Goal: Information Seeking & Learning: Learn about a topic

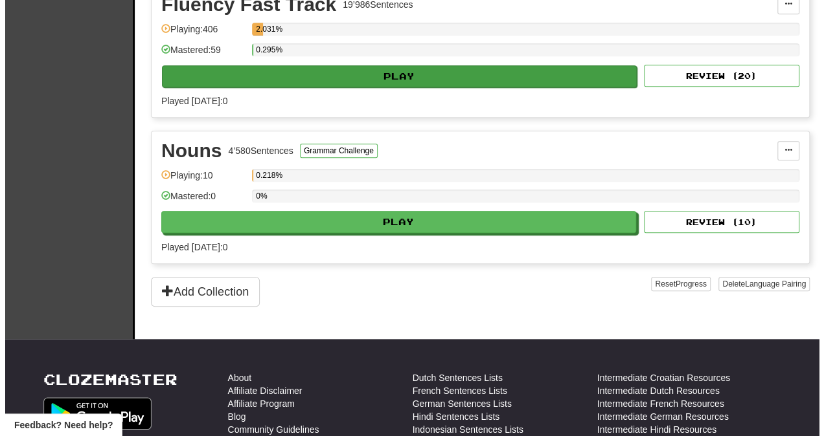
scroll to position [479, 0]
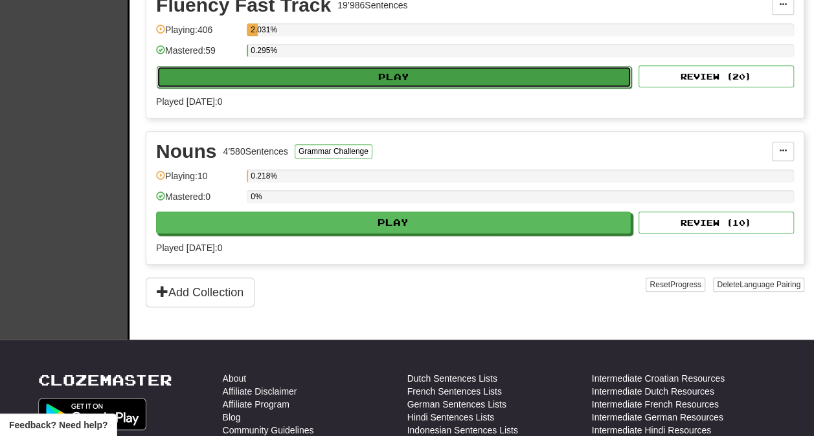
click at [282, 68] on button "Play" at bounding box center [394, 77] width 475 height 22
select select "**"
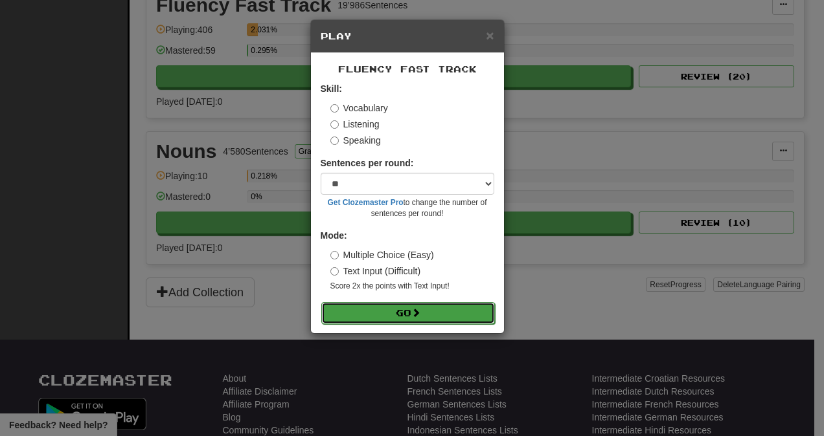
click at [369, 308] on button "Go" at bounding box center [408, 313] width 174 height 22
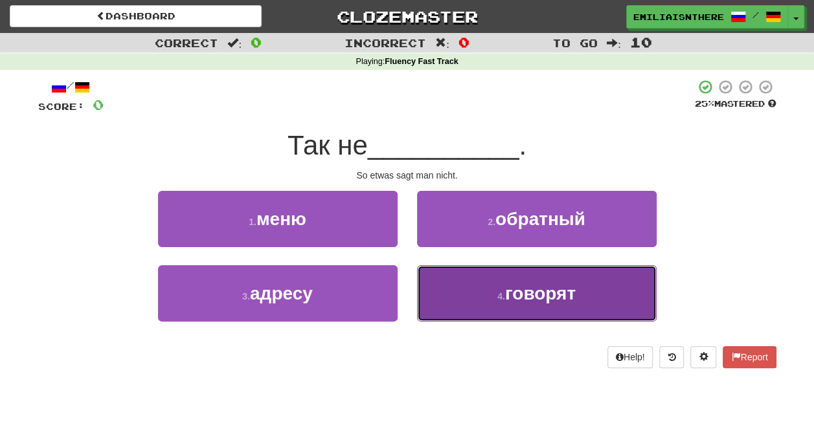
click at [486, 310] on button "4 . говорят" at bounding box center [537, 293] width 240 height 56
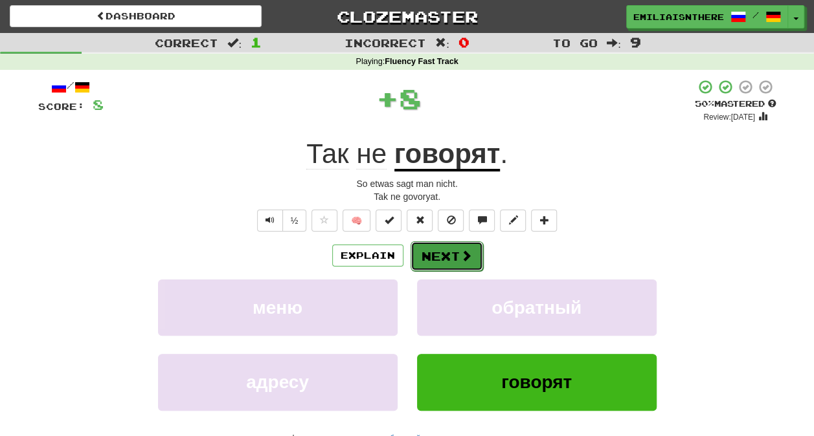
click at [457, 250] on button "Next" at bounding box center [446, 256] width 73 height 30
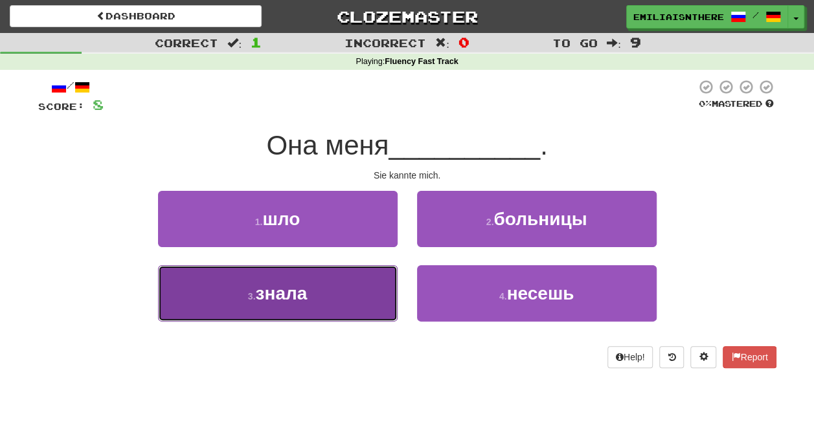
click at [317, 287] on button "3 . знала" at bounding box center [278, 293] width 240 height 56
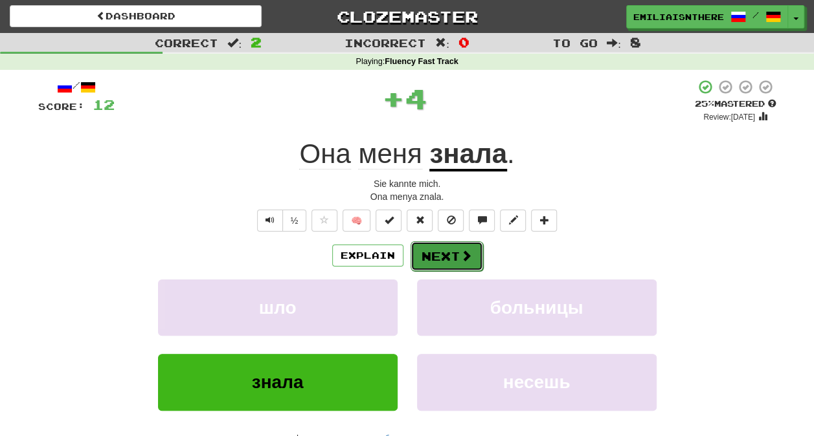
click at [442, 262] on button "Next" at bounding box center [446, 256] width 73 height 30
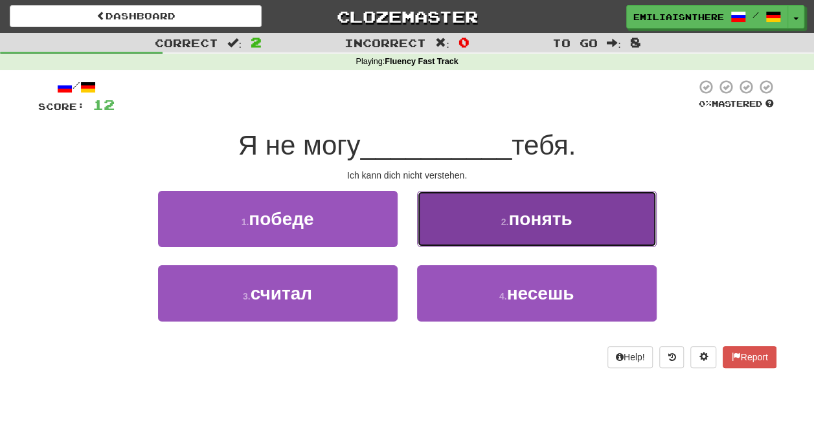
click at [500, 233] on button "2 . понять" at bounding box center [537, 219] width 240 height 56
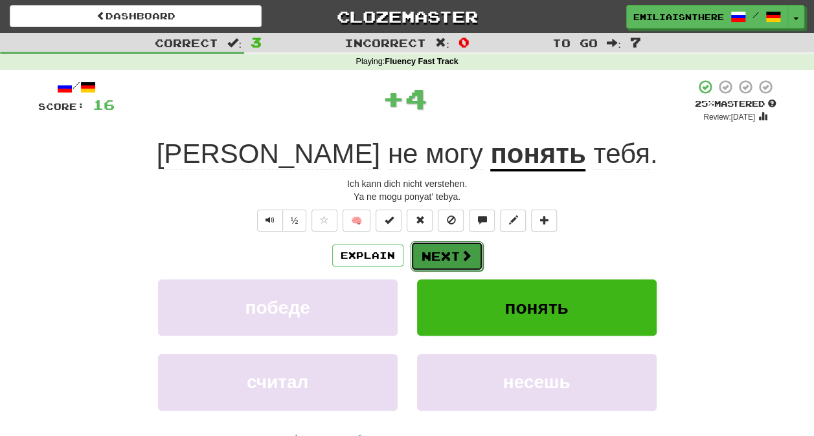
click at [450, 251] on button "Next" at bounding box center [446, 256] width 73 height 30
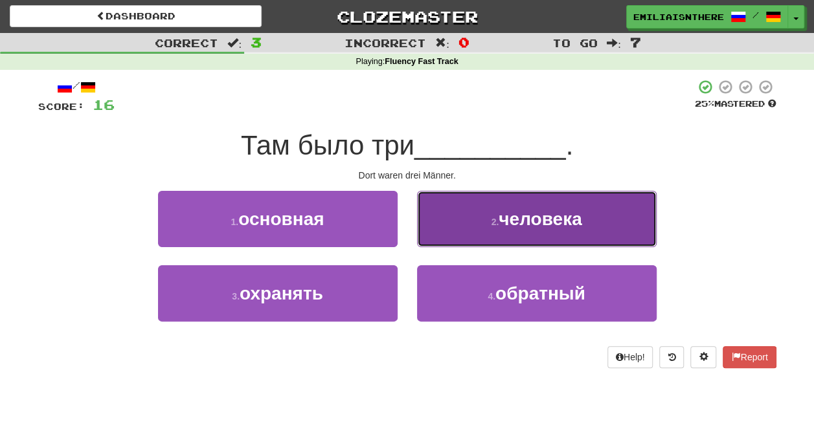
click at [533, 220] on span "человека" at bounding box center [540, 219] width 83 height 20
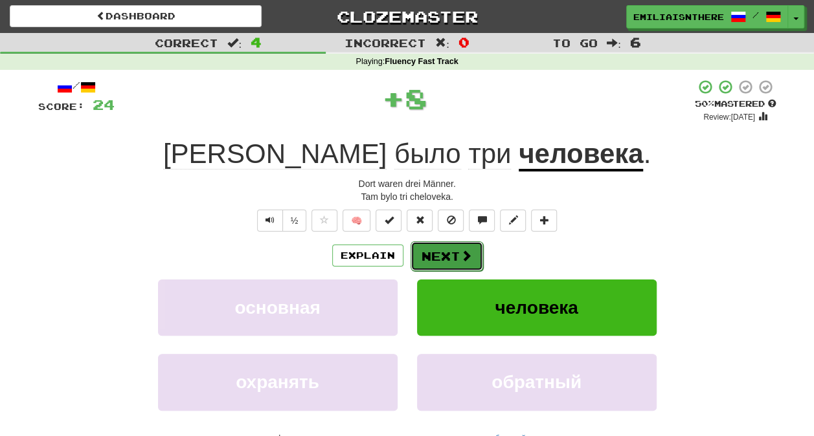
click at [446, 258] on button "Next" at bounding box center [446, 256] width 73 height 30
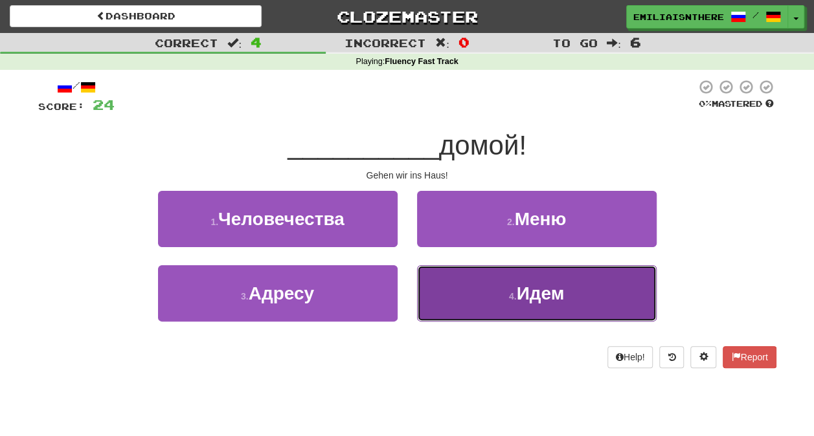
click at [509, 299] on small "4 ." at bounding box center [513, 296] width 8 height 10
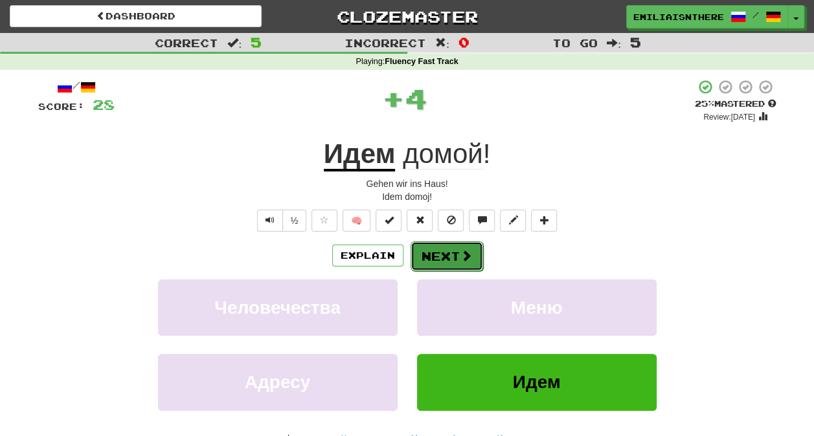
click at [430, 245] on button "Next" at bounding box center [446, 256] width 73 height 30
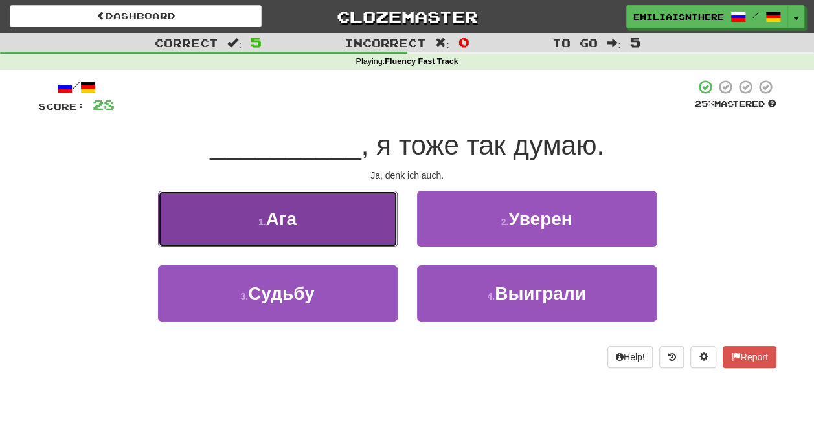
click at [293, 235] on button "1 . Ага" at bounding box center [278, 219] width 240 height 56
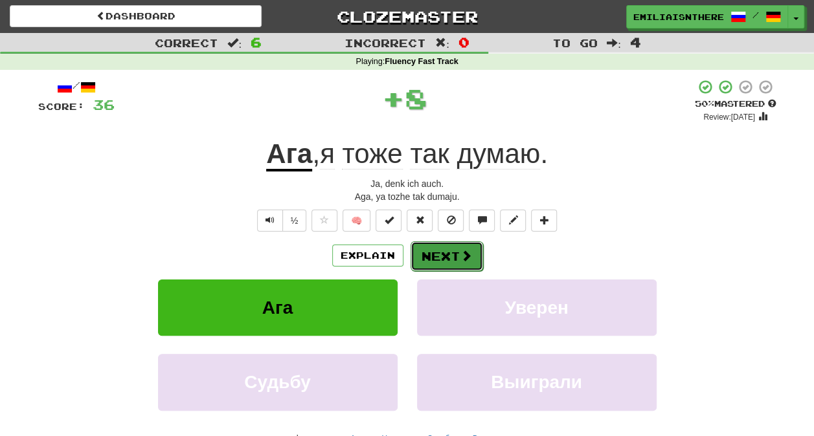
click at [421, 253] on button "Next" at bounding box center [446, 256] width 73 height 30
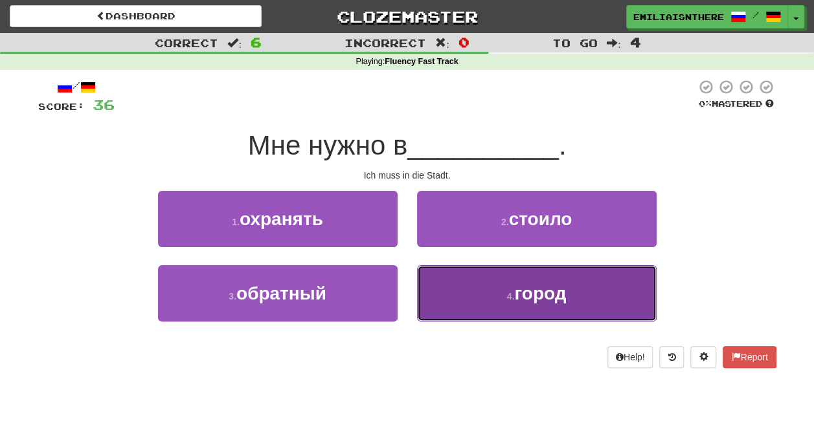
click at [517, 311] on button "4 . город" at bounding box center [537, 293] width 240 height 56
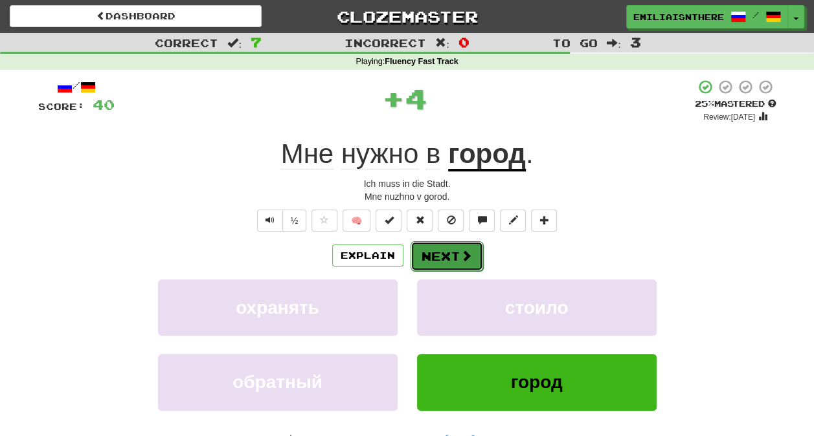
click at [448, 254] on button "Next" at bounding box center [446, 256] width 73 height 30
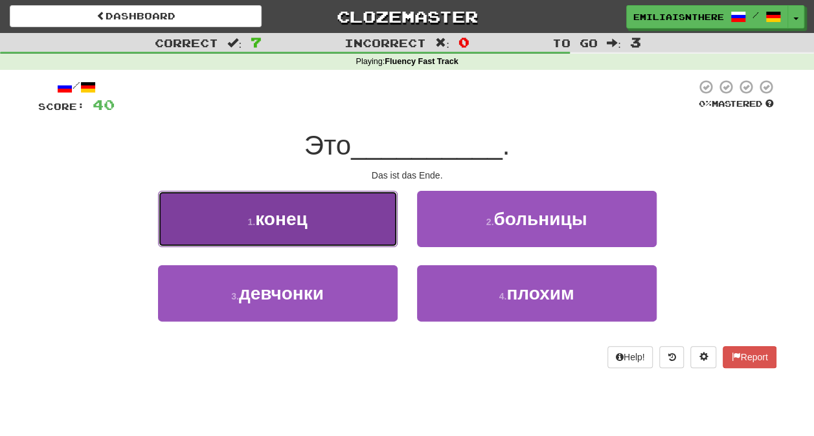
click at [307, 232] on button "1 . конец" at bounding box center [278, 219] width 240 height 56
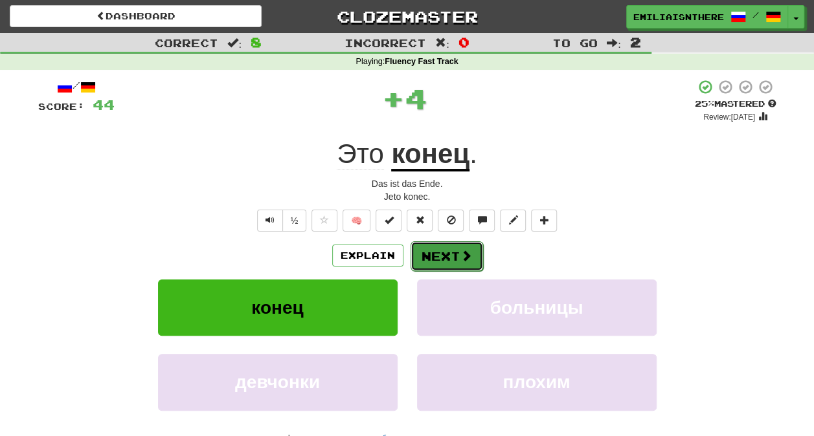
click at [433, 248] on button "Next" at bounding box center [446, 256] width 73 height 30
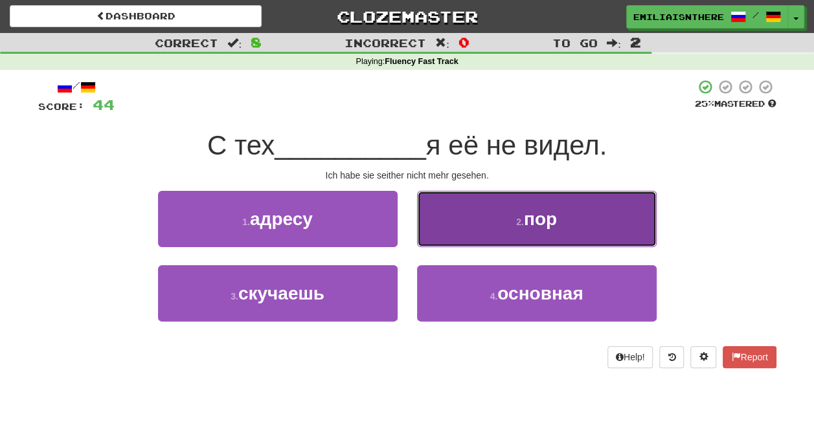
click at [518, 241] on button "2 . пор" at bounding box center [537, 219] width 240 height 56
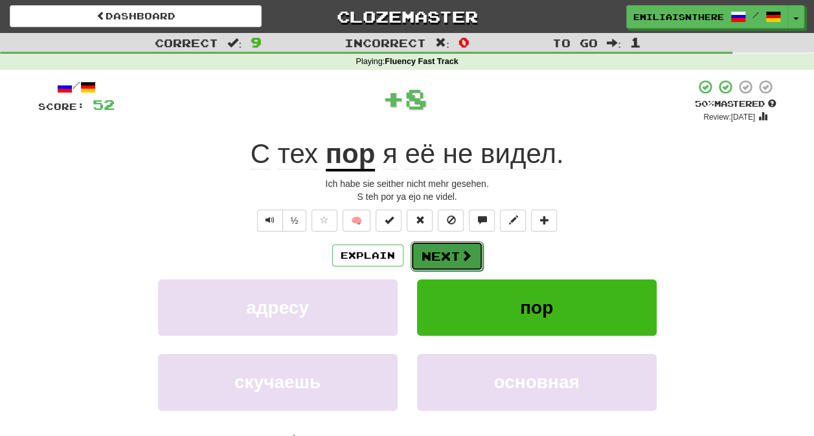
click at [457, 245] on button "Next" at bounding box center [446, 256] width 73 height 30
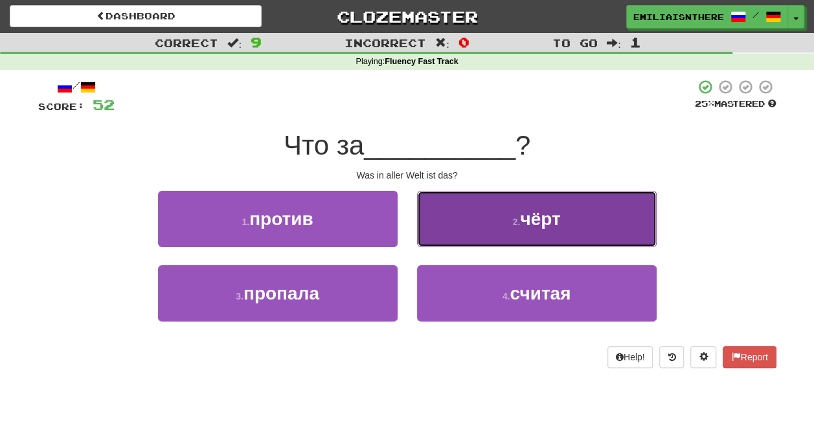
click at [530, 242] on button "2 . чёрт" at bounding box center [537, 219] width 240 height 56
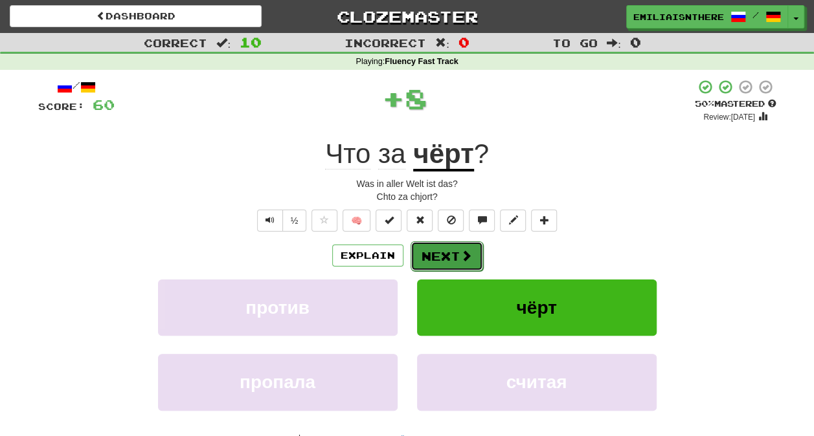
click at [450, 260] on button "Next" at bounding box center [446, 256] width 73 height 30
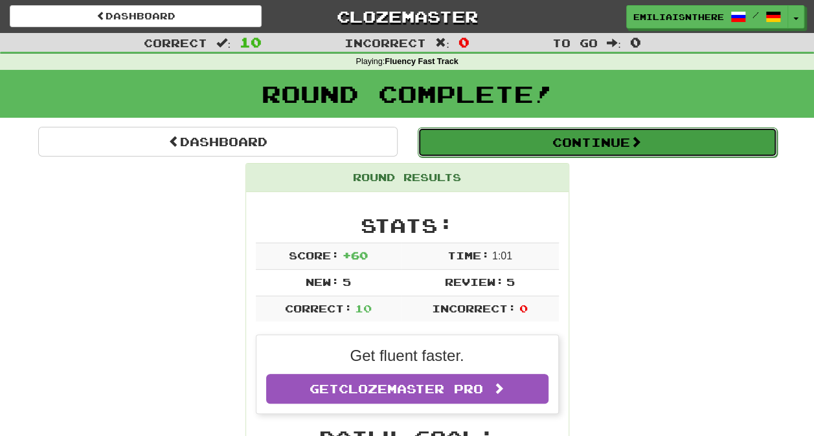
click at [515, 136] on button "Continue" at bounding box center [597, 143] width 359 height 30
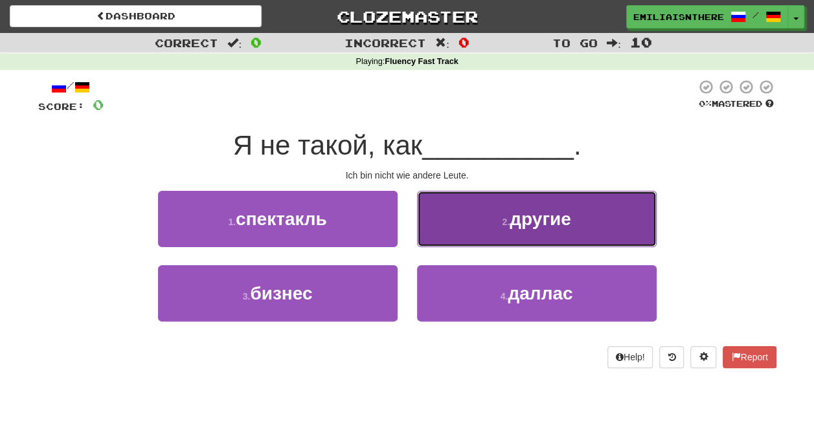
click at [570, 196] on button "2 . другие" at bounding box center [537, 219] width 240 height 56
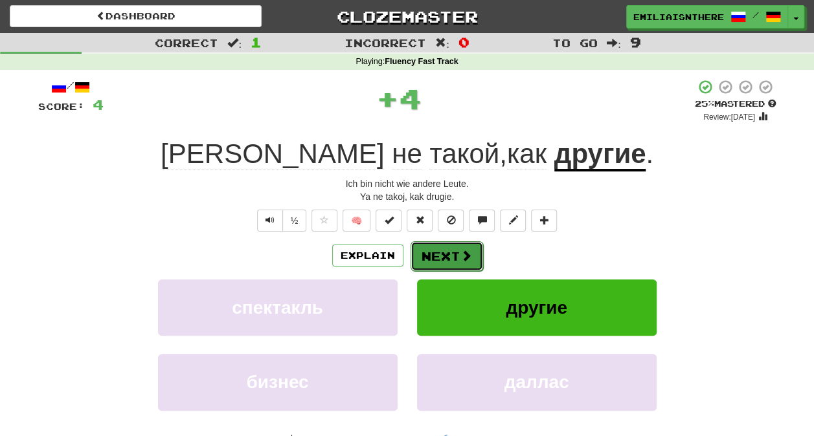
click at [451, 262] on button "Next" at bounding box center [446, 256] width 73 height 30
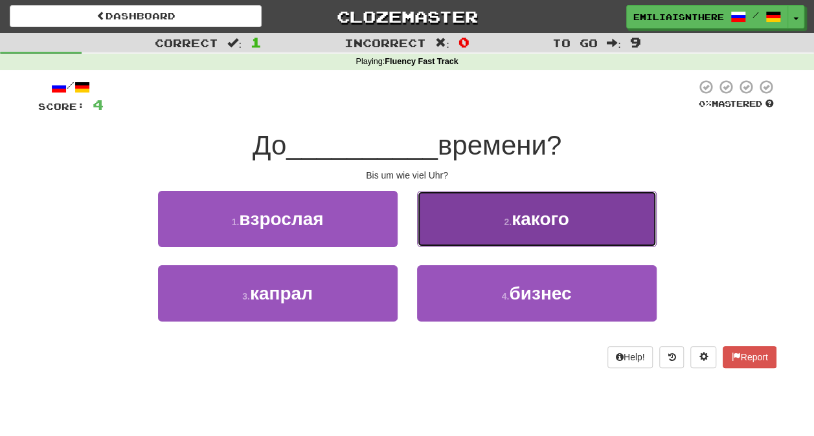
click at [443, 247] on button "2 . какого" at bounding box center [537, 219] width 240 height 56
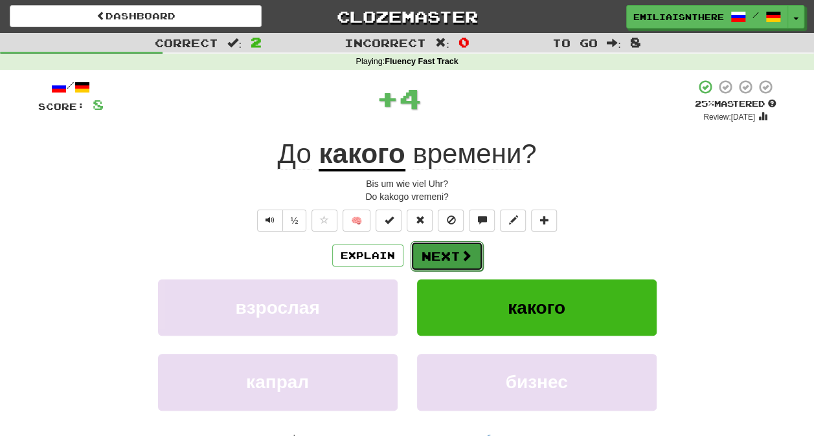
click at [431, 260] on button "Next" at bounding box center [446, 256] width 73 height 30
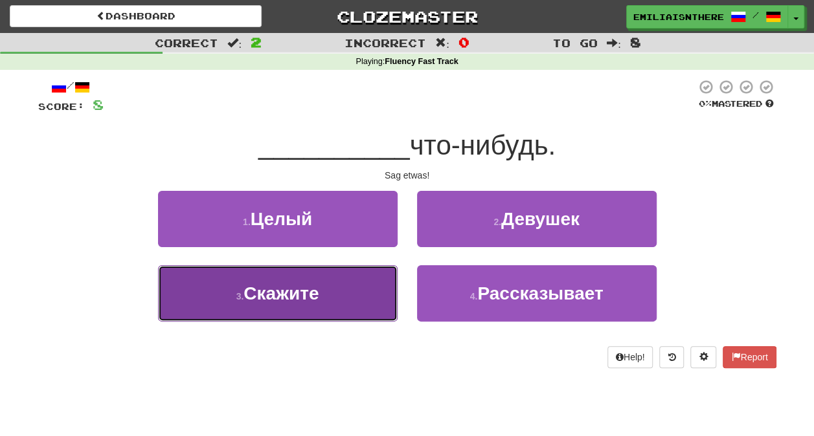
click at [352, 292] on button "3 . Скажите" at bounding box center [278, 293] width 240 height 56
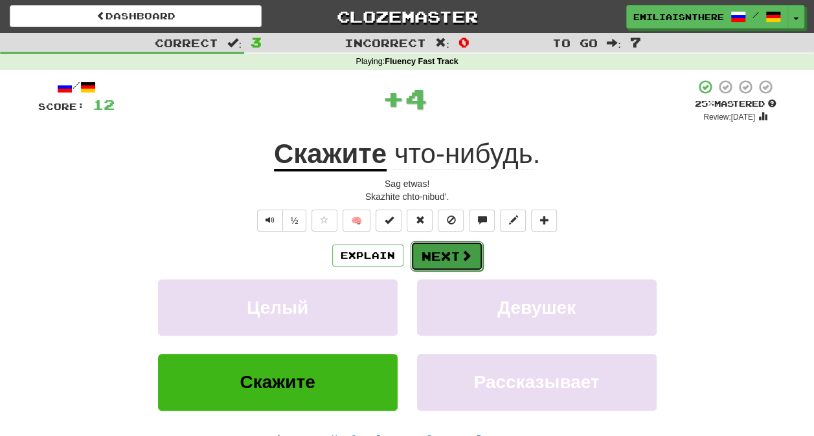
click at [435, 261] on button "Next" at bounding box center [446, 256] width 73 height 30
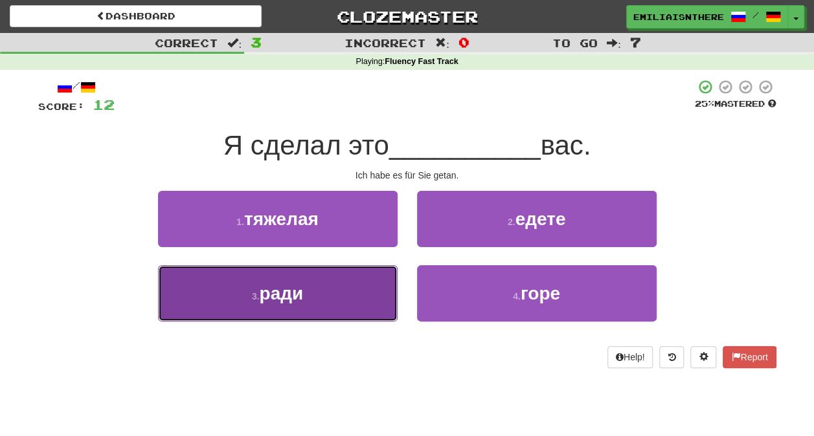
click at [354, 299] on button "3 . ради" at bounding box center [278, 293] width 240 height 56
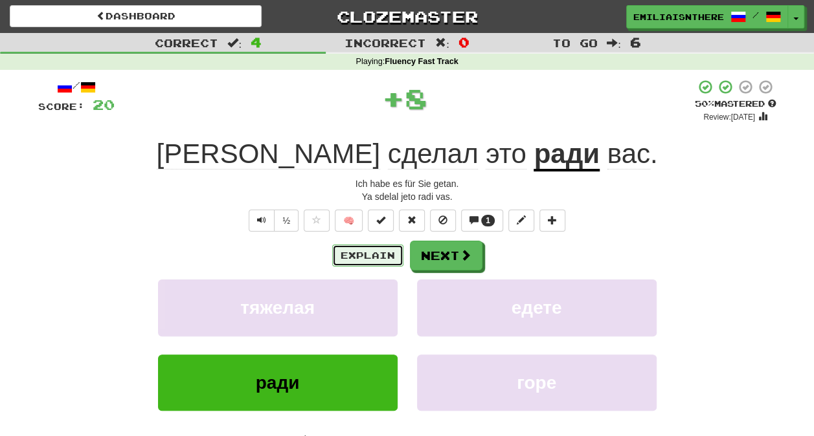
click at [361, 246] on button "Explain" at bounding box center [367, 256] width 71 height 22
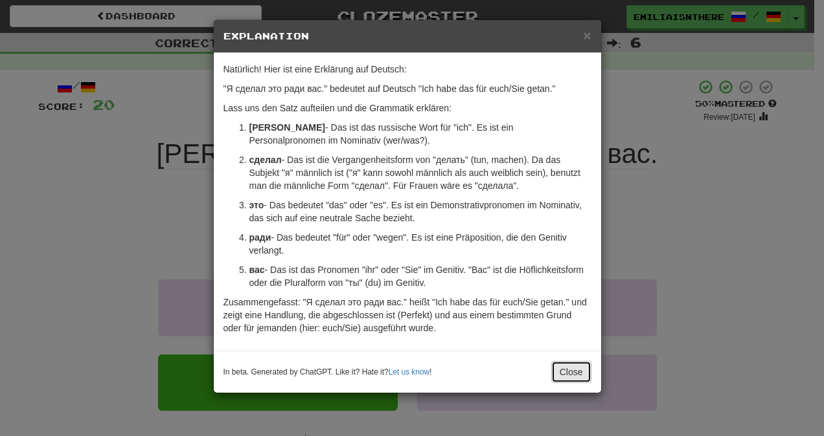
click at [570, 379] on button "Close" at bounding box center [571, 372] width 40 height 22
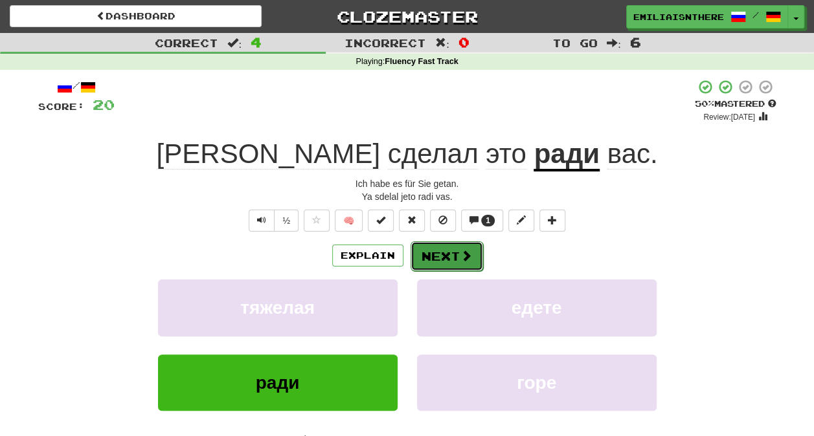
click at [474, 260] on button "Next" at bounding box center [446, 256] width 73 height 30
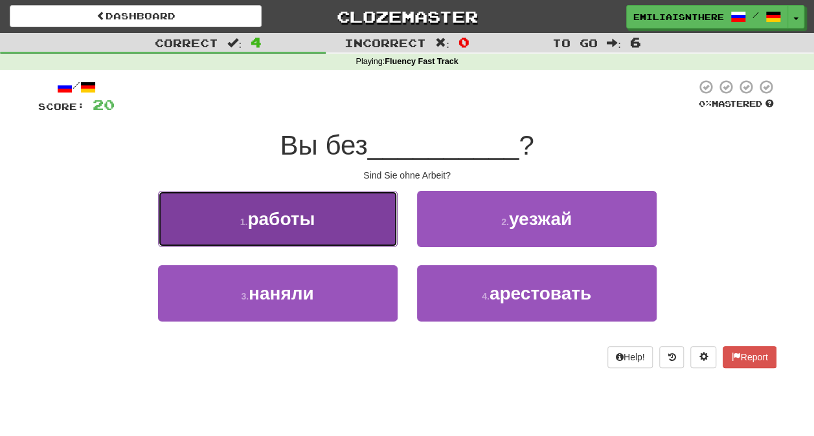
click at [321, 236] on button "1 . работы" at bounding box center [278, 219] width 240 height 56
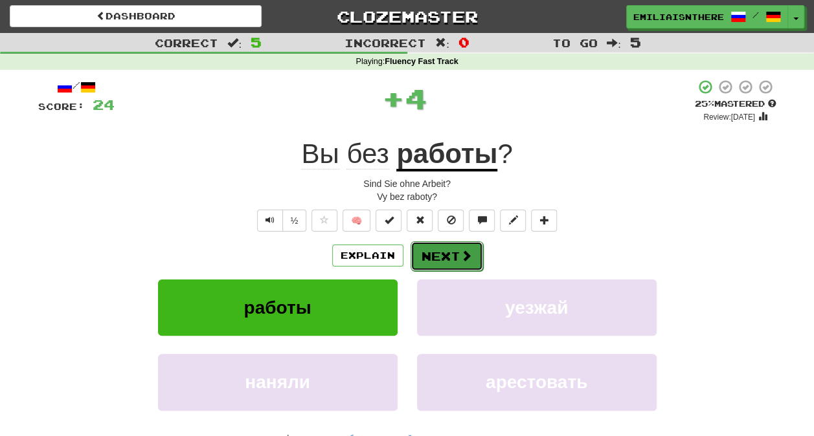
click at [447, 254] on button "Next" at bounding box center [446, 256] width 73 height 30
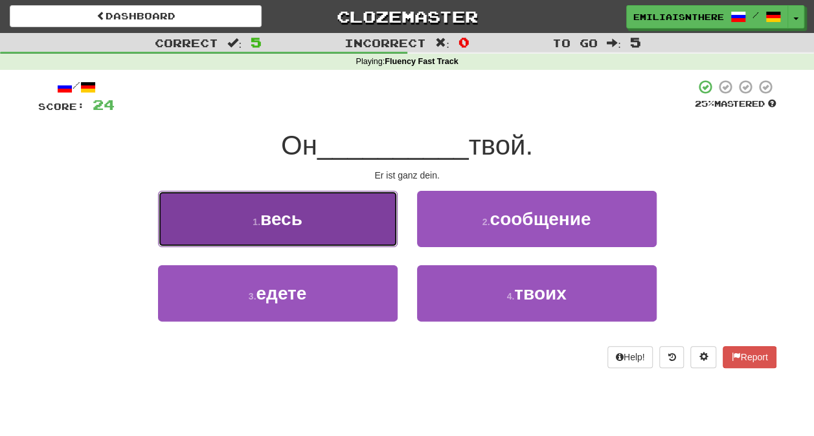
click at [328, 234] on button "1 . весь" at bounding box center [278, 219] width 240 height 56
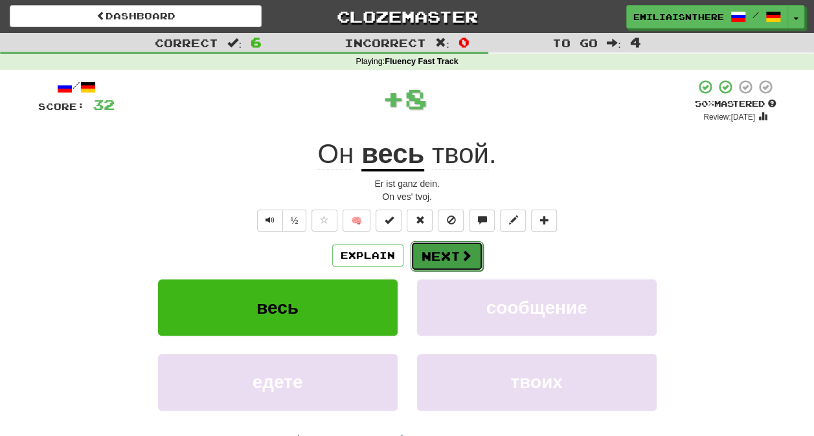
click at [436, 251] on button "Next" at bounding box center [446, 256] width 73 height 30
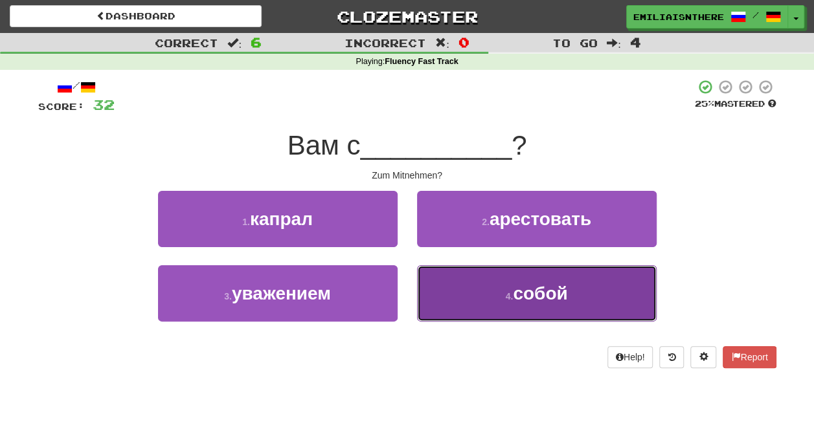
click at [488, 290] on button "4 . собой" at bounding box center [537, 293] width 240 height 56
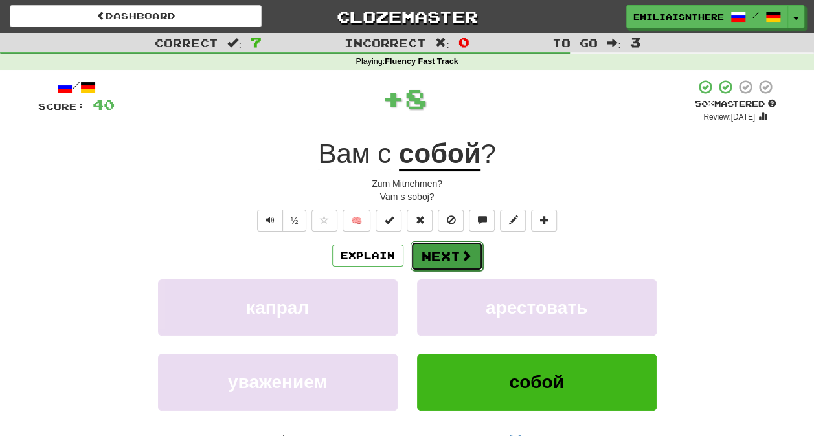
click at [437, 258] on button "Next" at bounding box center [446, 256] width 73 height 30
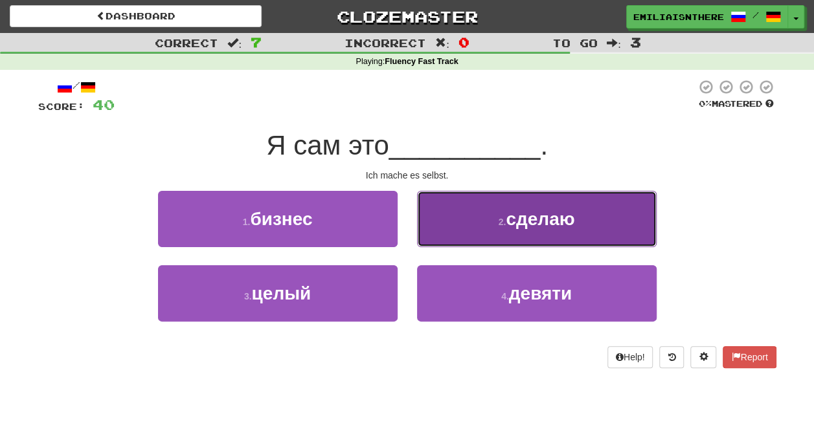
click at [486, 243] on button "2 . сделаю" at bounding box center [537, 219] width 240 height 56
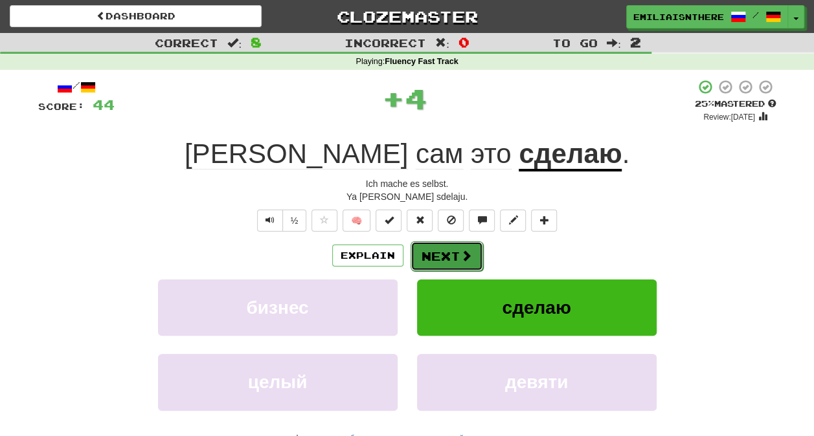
click at [440, 253] on button "Next" at bounding box center [446, 256] width 73 height 30
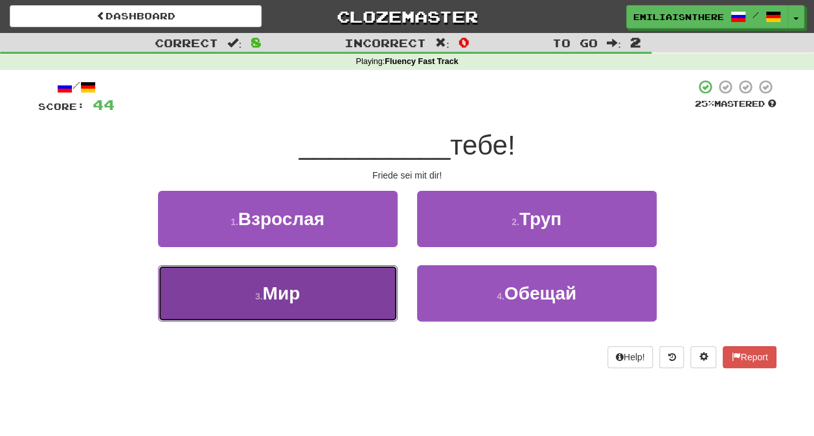
click at [332, 306] on button "3 . Мир" at bounding box center [278, 293] width 240 height 56
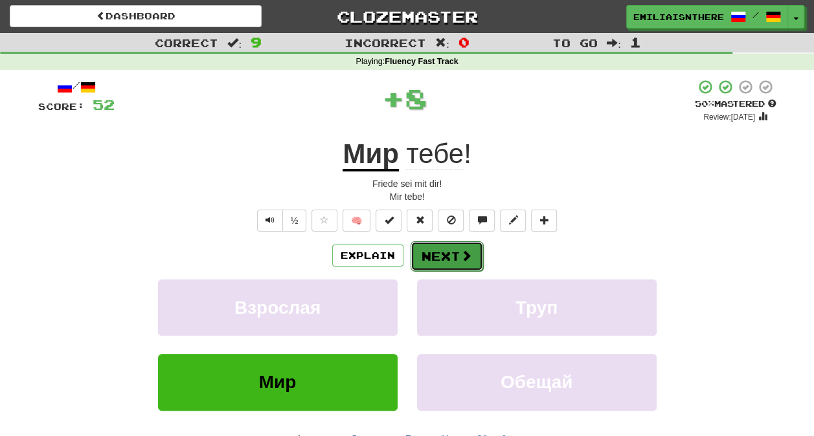
click at [431, 269] on button "Next" at bounding box center [446, 256] width 73 height 30
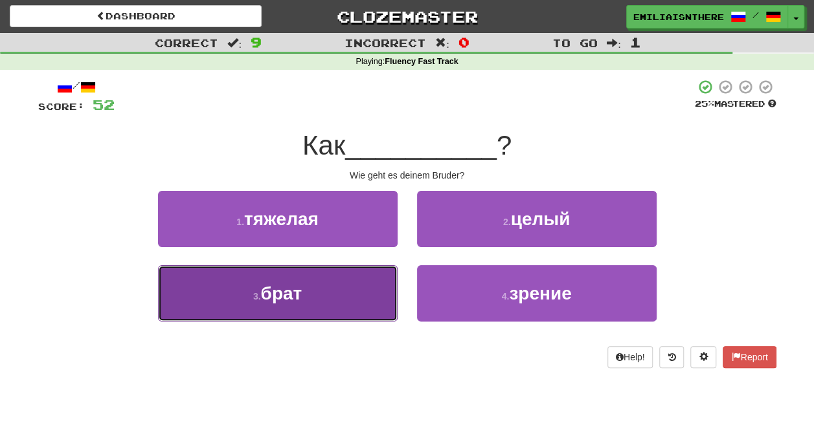
click at [324, 307] on button "3 . брат" at bounding box center [278, 293] width 240 height 56
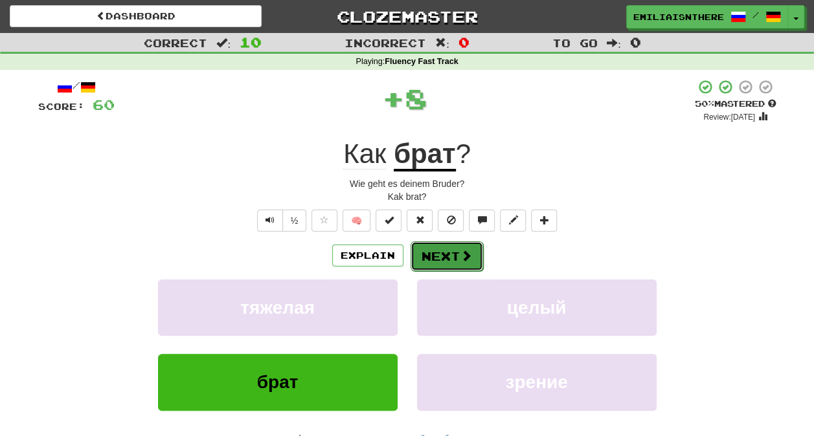
click at [447, 255] on button "Next" at bounding box center [446, 256] width 73 height 30
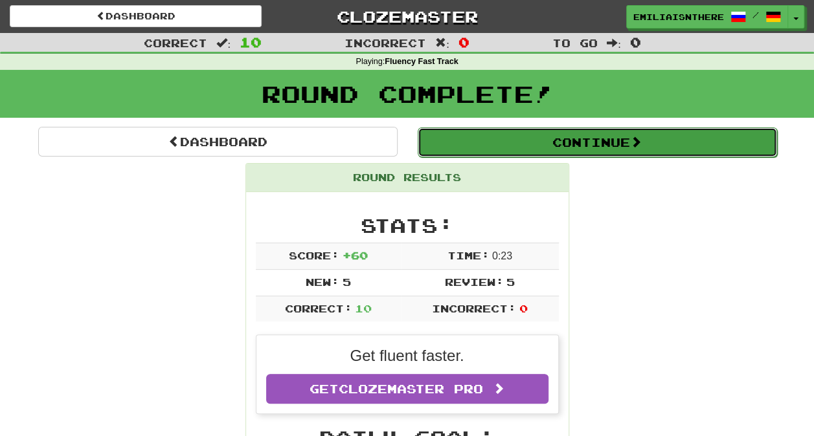
click at [488, 140] on button "Continue" at bounding box center [597, 143] width 359 height 30
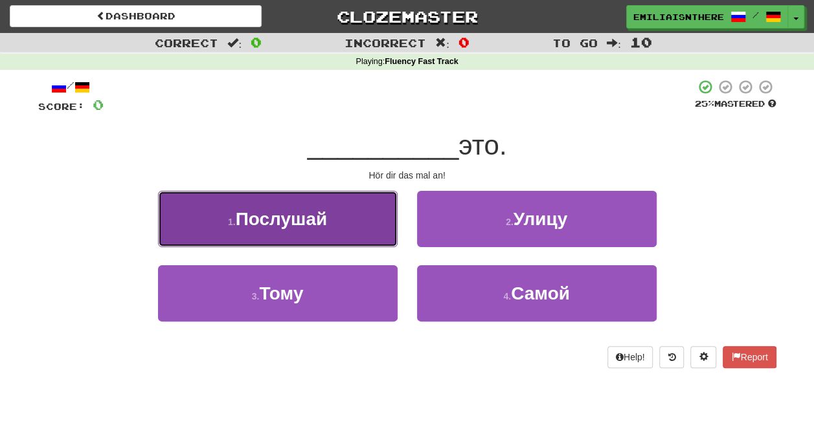
click at [295, 228] on span "Послушай" at bounding box center [282, 219] width 92 height 20
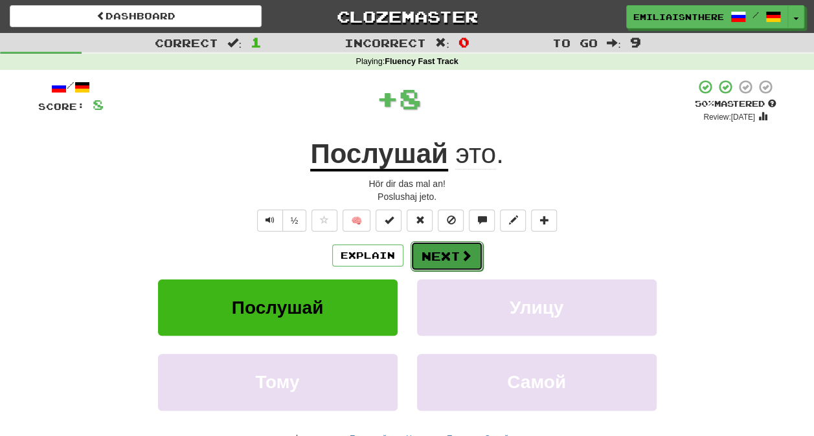
click at [450, 267] on button "Next" at bounding box center [446, 256] width 73 height 30
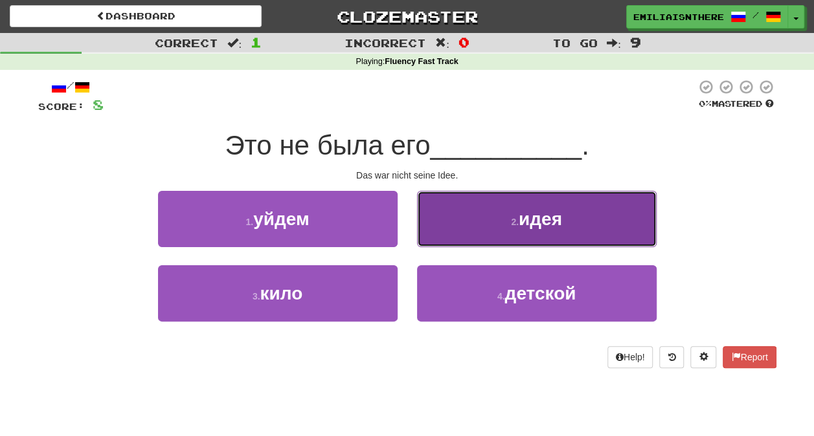
click at [473, 234] on button "2 . идея" at bounding box center [537, 219] width 240 height 56
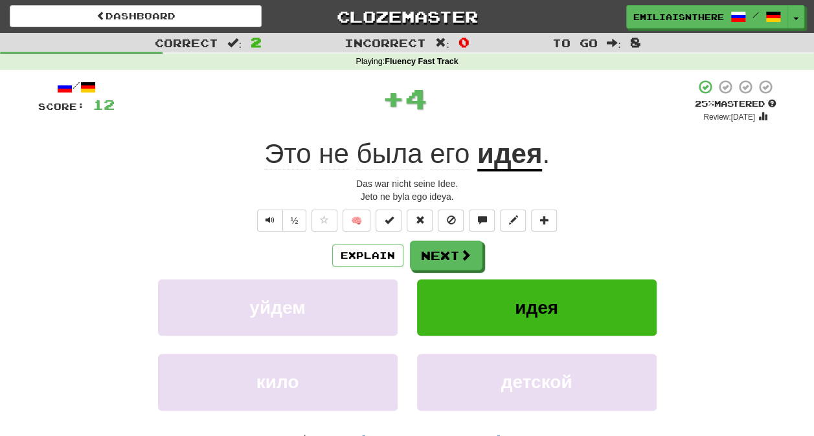
click at [466, 238] on div "/ Score: 12 + 4 25 % Mastered Review: 2025-08-21 Это не была его идея . Das war…" at bounding box center [407, 288] width 738 height 419
click at [465, 254] on span at bounding box center [466, 256] width 12 height 12
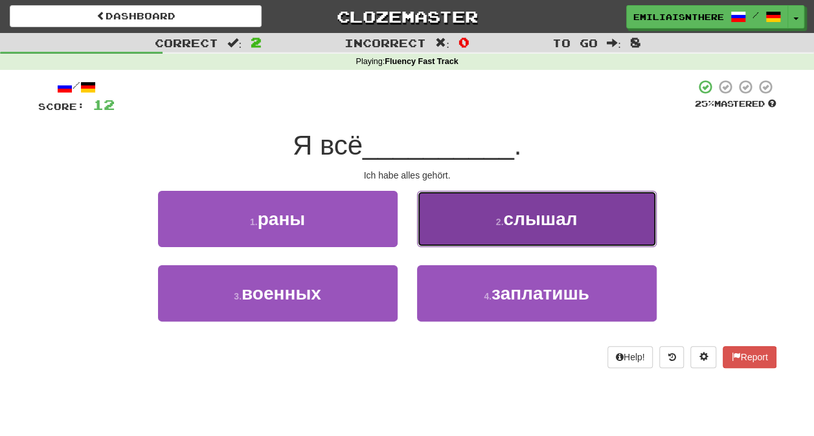
click at [488, 230] on button "2 . слышал" at bounding box center [537, 219] width 240 height 56
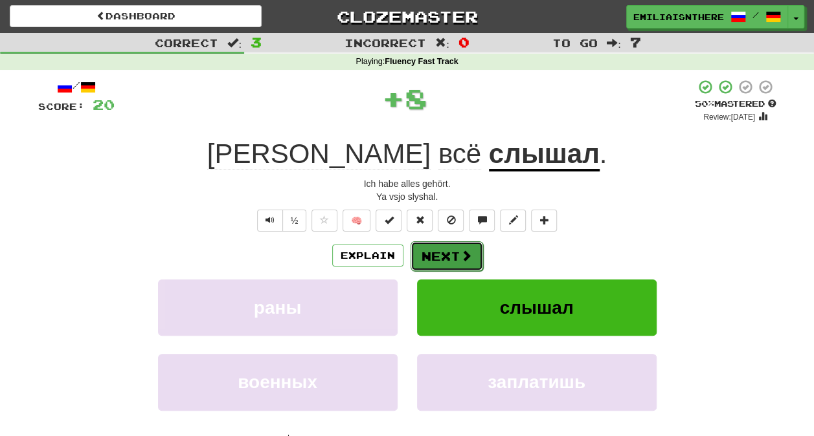
click at [431, 258] on button "Next" at bounding box center [446, 256] width 73 height 30
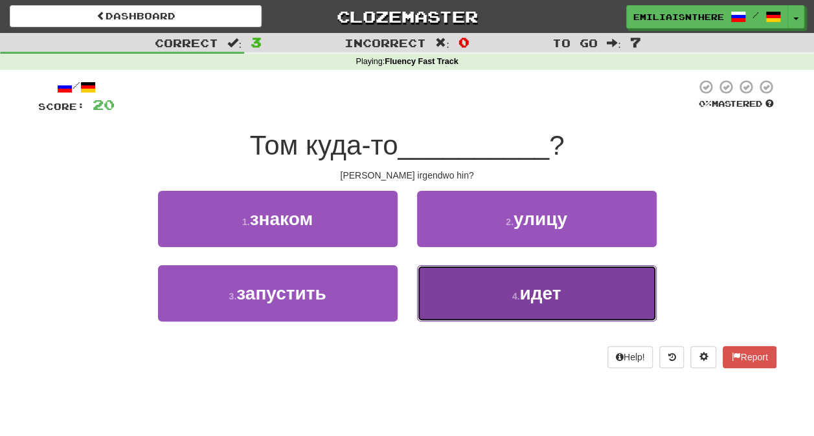
click at [495, 301] on button "4 . идет" at bounding box center [537, 293] width 240 height 56
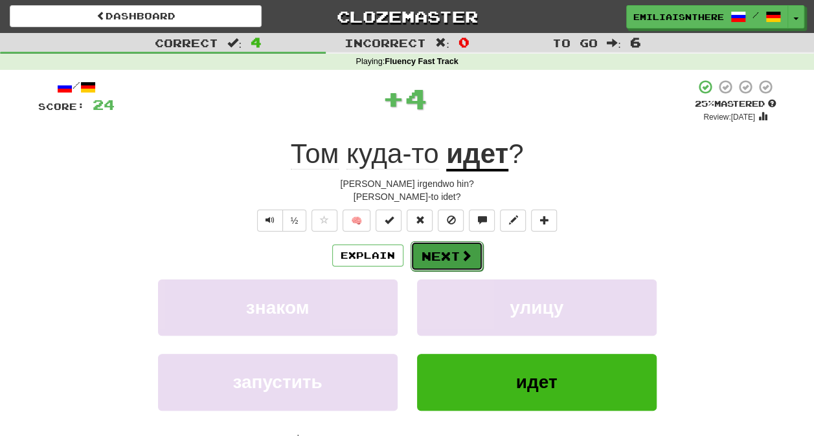
click at [440, 253] on button "Next" at bounding box center [446, 256] width 73 height 30
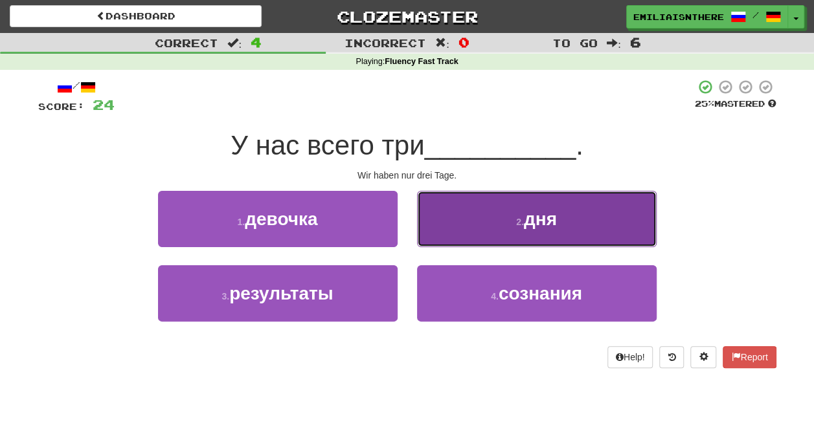
click at [571, 227] on button "2 . дня" at bounding box center [537, 219] width 240 height 56
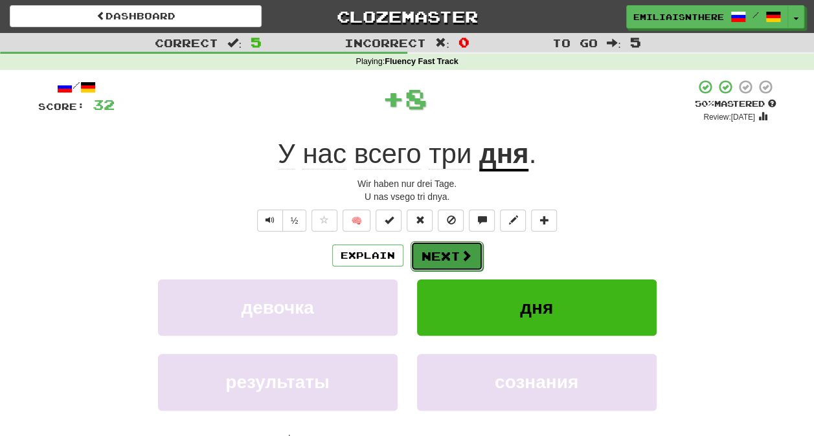
click at [447, 251] on button "Next" at bounding box center [446, 256] width 73 height 30
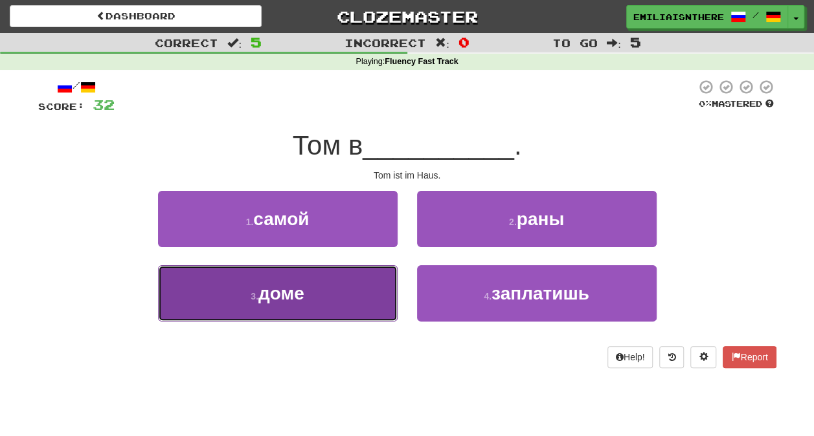
click at [272, 286] on span "доме" at bounding box center [281, 294] width 46 height 20
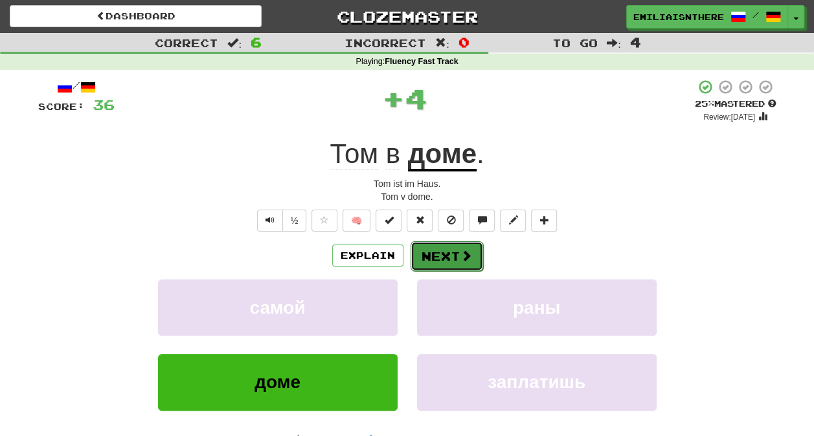
click at [451, 259] on button "Next" at bounding box center [446, 256] width 73 height 30
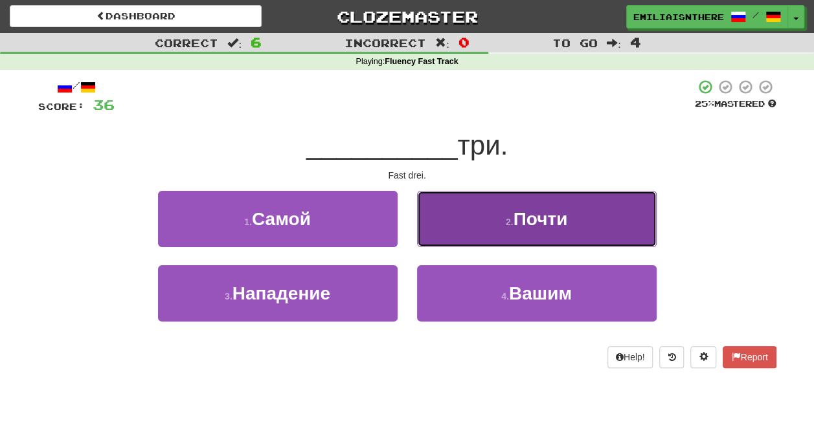
click at [528, 218] on span "Почти" at bounding box center [540, 219] width 54 height 20
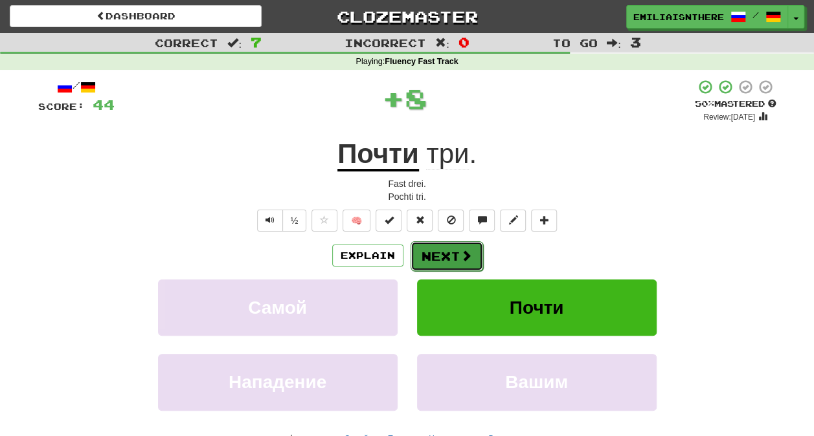
click at [455, 256] on button "Next" at bounding box center [446, 256] width 73 height 30
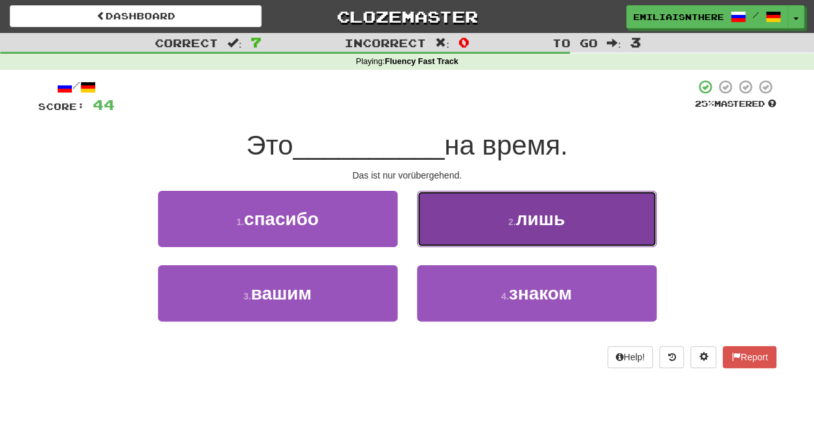
click at [514, 232] on button "2 . лишь" at bounding box center [537, 219] width 240 height 56
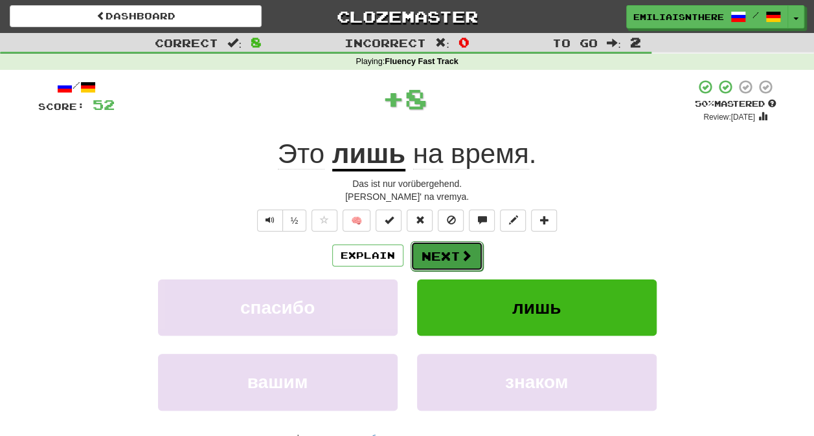
click at [452, 251] on button "Next" at bounding box center [446, 256] width 73 height 30
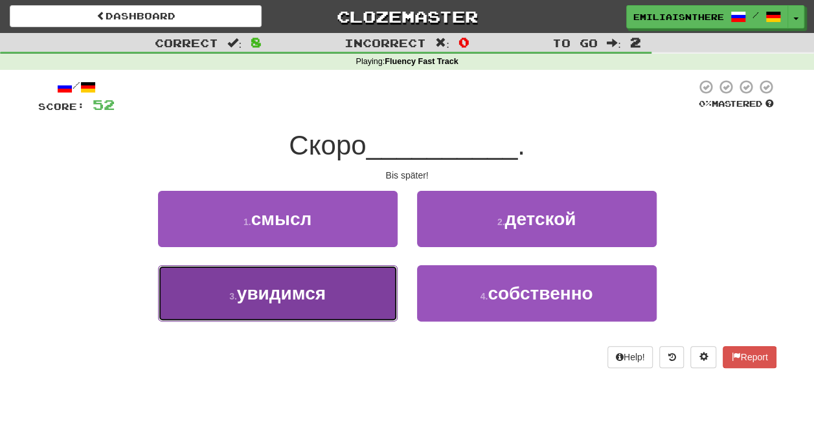
click at [316, 289] on span "увидимся" at bounding box center [281, 294] width 89 height 20
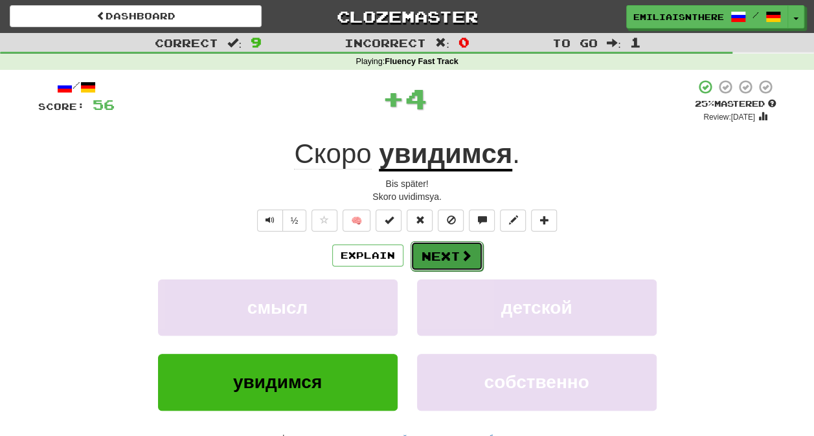
click at [443, 256] on button "Next" at bounding box center [446, 256] width 73 height 30
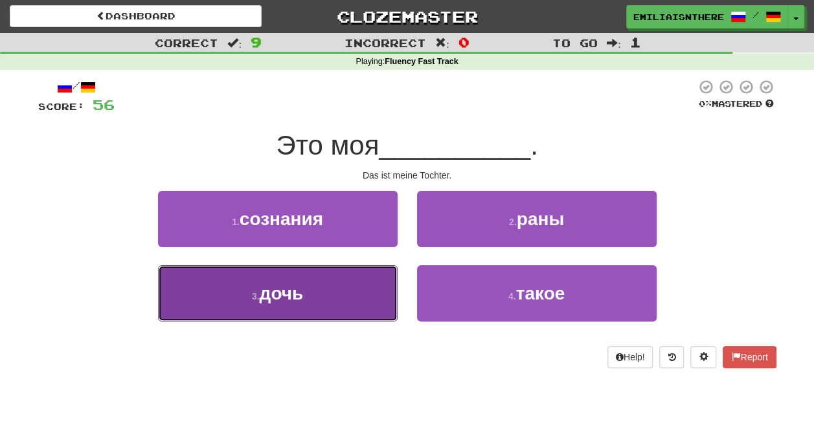
click at [323, 313] on button "3 . дочь" at bounding box center [278, 293] width 240 height 56
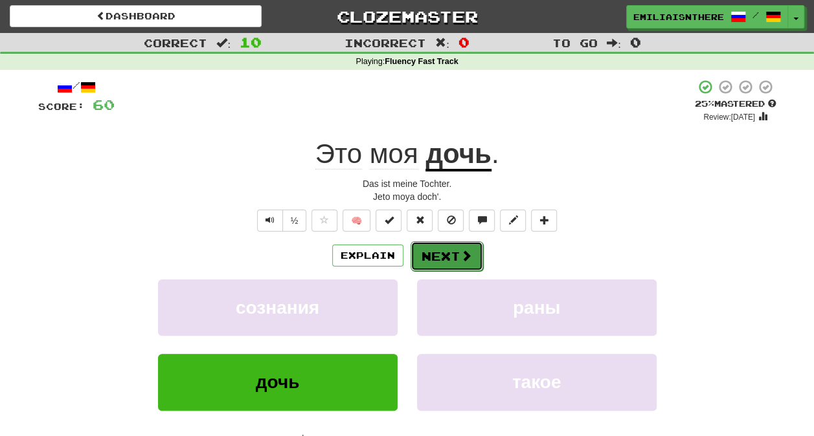
click at [443, 254] on button "Next" at bounding box center [446, 256] width 73 height 30
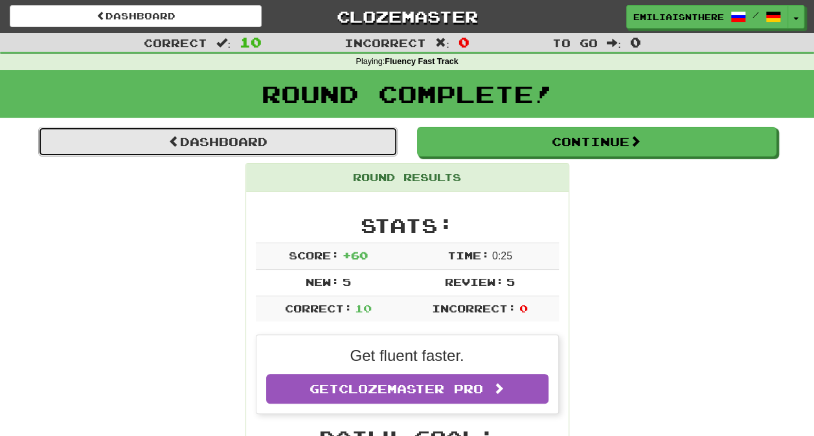
click at [214, 148] on link "Dashboard" at bounding box center [217, 142] width 359 height 30
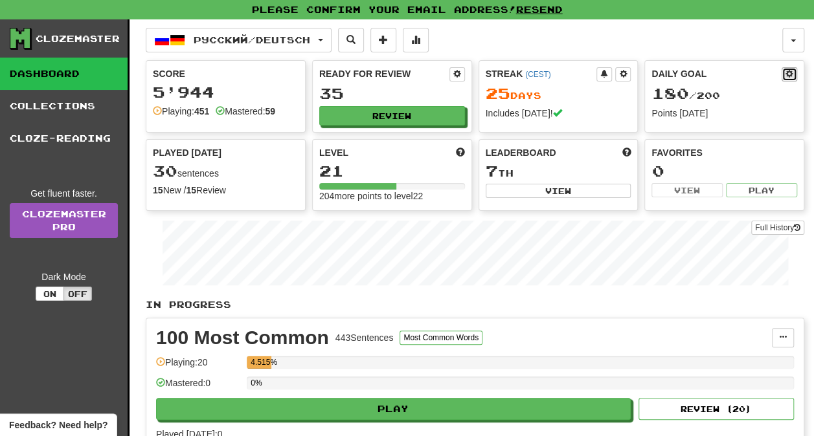
click at [792, 76] on span at bounding box center [789, 74] width 8 height 8
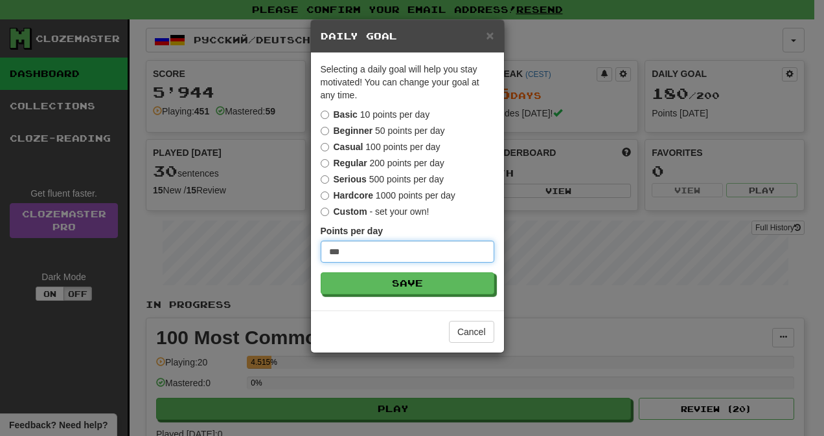
click at [354, 256] on input "***" at bounding box center [407, 252] width 174 height 22
type input "***"
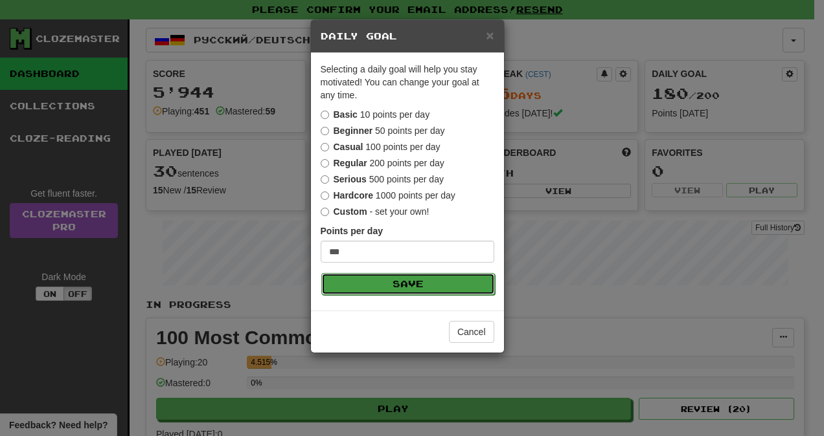
click at [377, 282] on button "Save" at bounding box center [408, 284] width 174 height 22
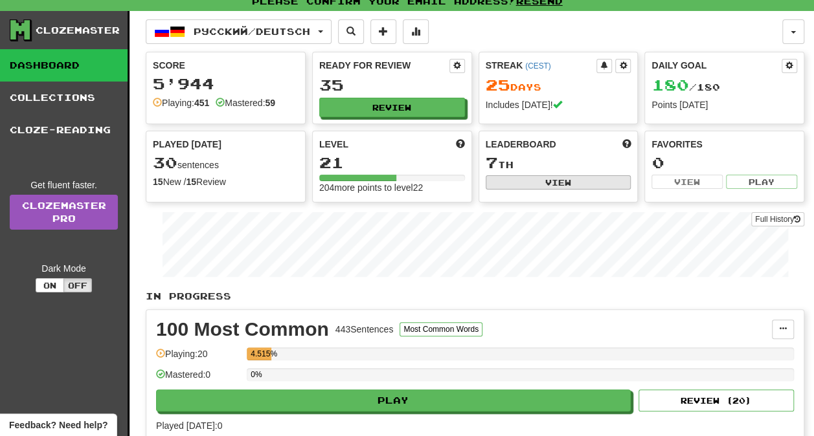
scroll to position [9, 0]
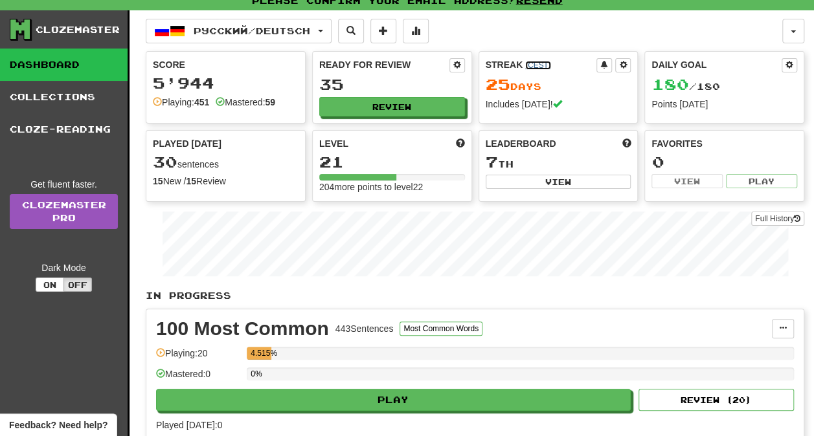
click at [535, 65] on link "( CEST )" at bounding box center [538, 65] width 26 height 9
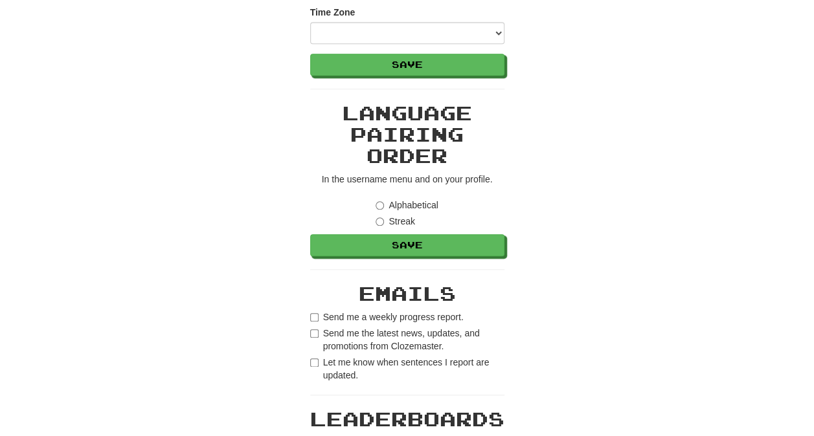
scroll to position [853, 0]
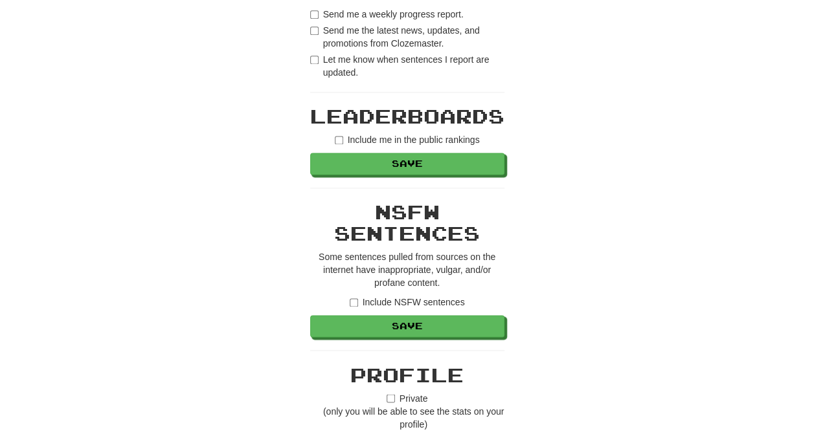
click at [394, 392] on label "Private (only you will be able to see the stats on your profile)" at bounding box center [407, 411] width 194 height 39
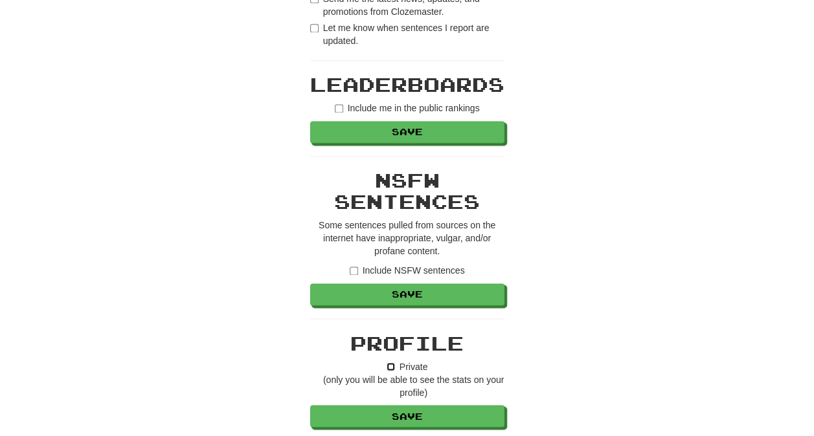
scroll to position [899, 0]
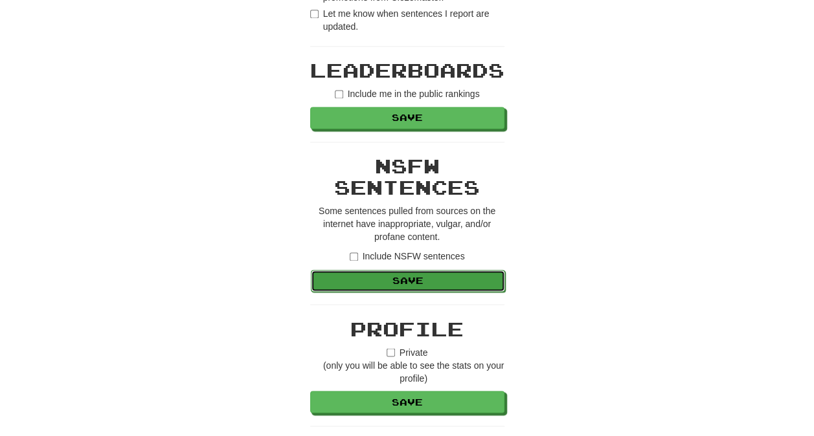
click at [402, 284] on button "Save" at bounding box center [408, 281] width 194 height 22
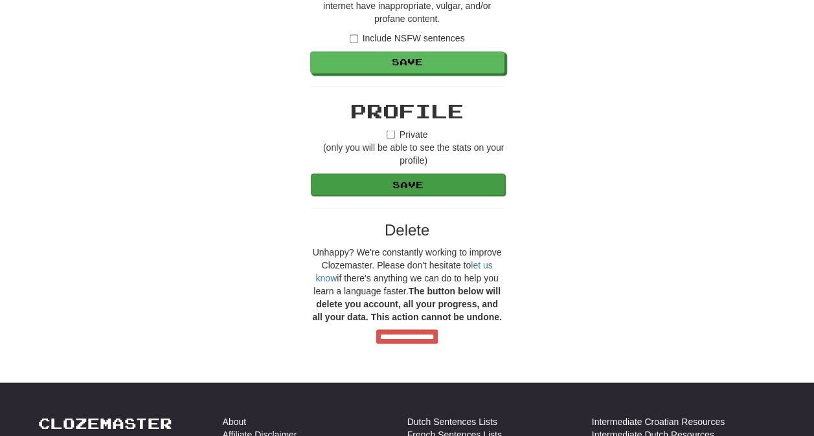
scroll to position [1138, 0]
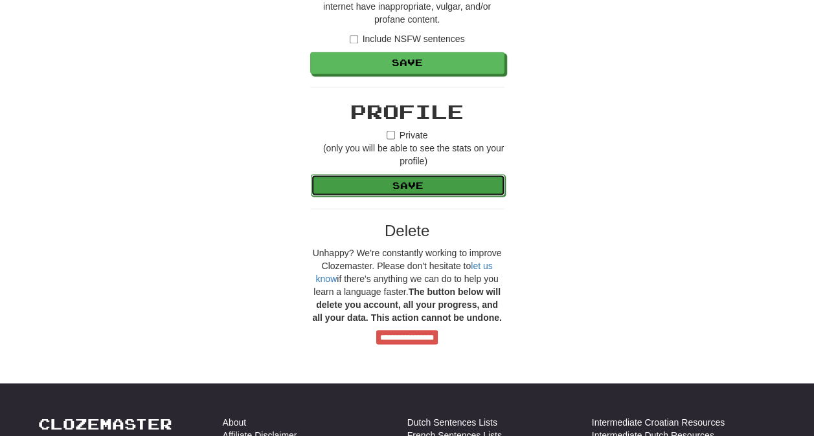
click at [403, 185] on button "Save" at bounding box center [408, 185] width 194 height 22
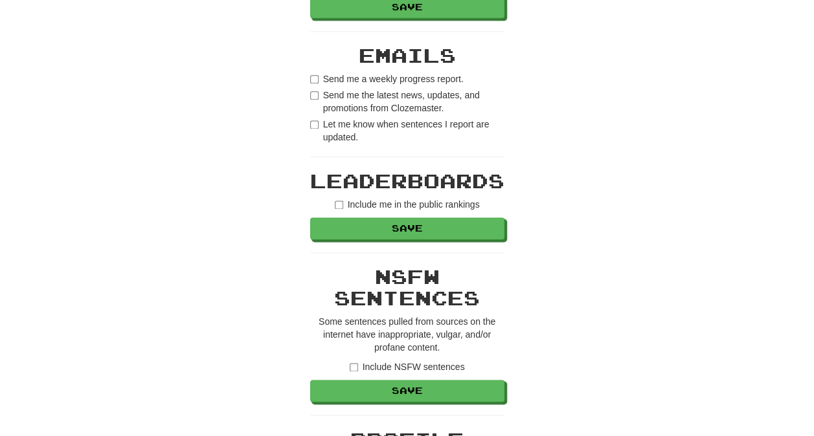
scroll to position [978, 0]
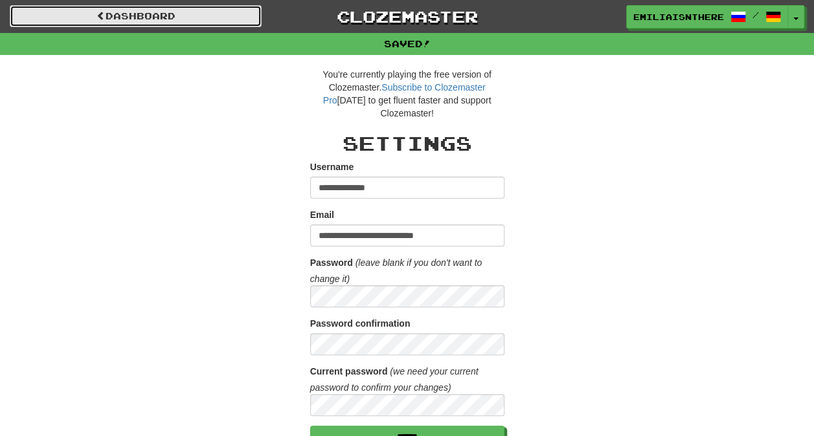
click at [85, 18] on link "Dashboard" at bounding box center [136, 16] width 252 height 22
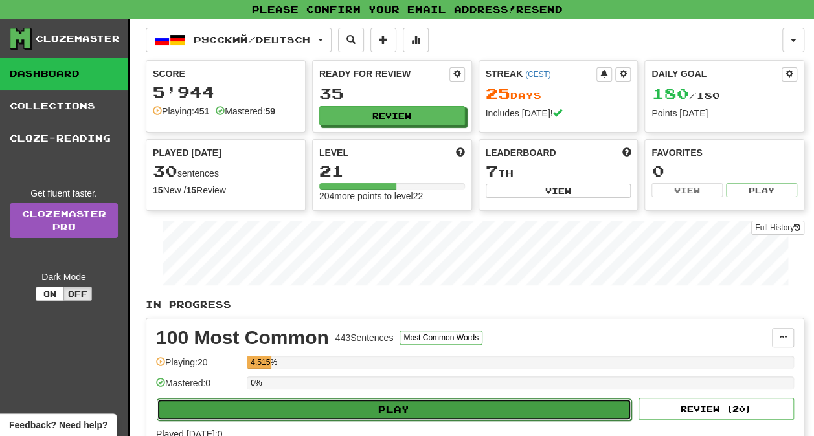
click at [312, 405] on button "Play" at bounding box center [394, 410] width 475 height 22
select select "**"
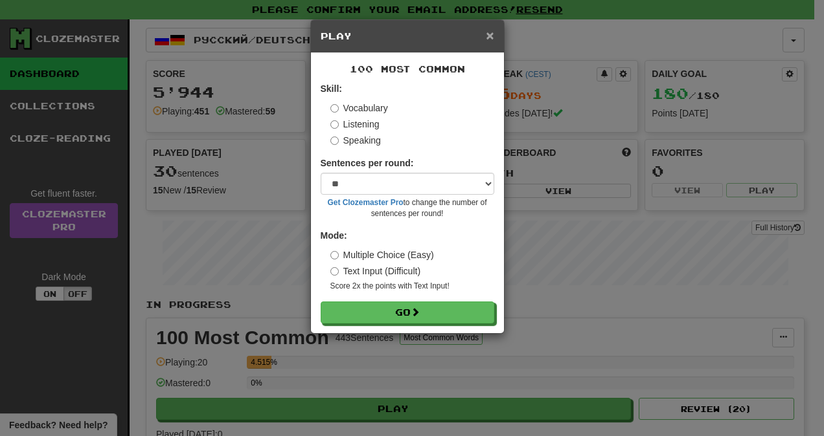
click at [488, 35] on span "×" at bounding box center [490, 35] width 8 height 15
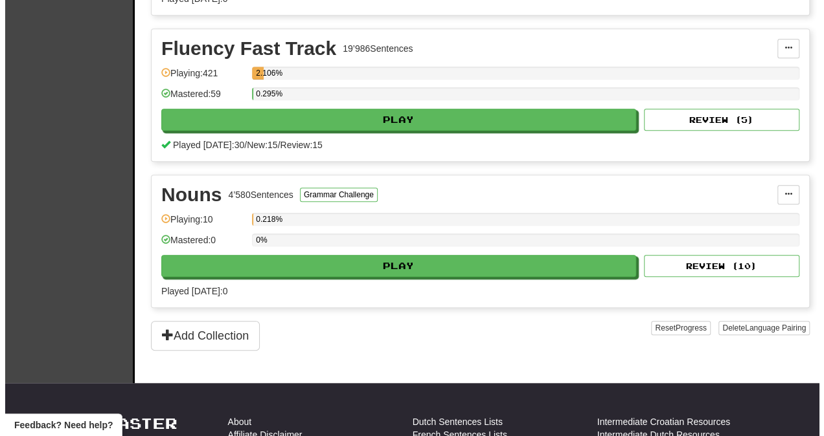
scroll to position [435, 0]
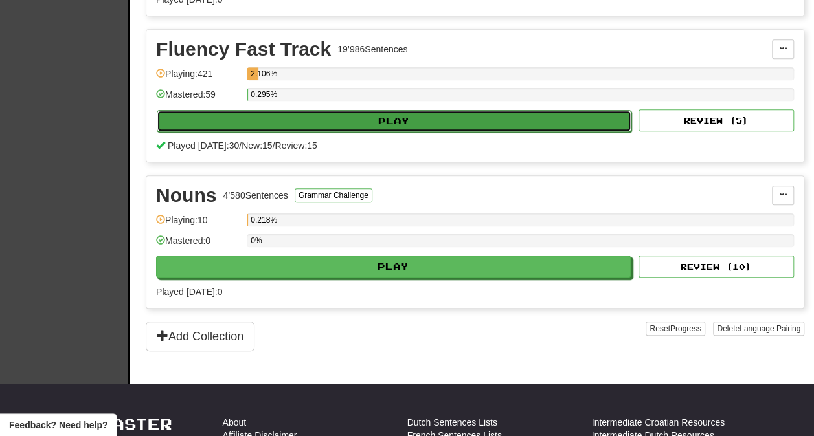
click at [426, 117] on button "Play" at bounding box center [394, 121] width 475 height 22
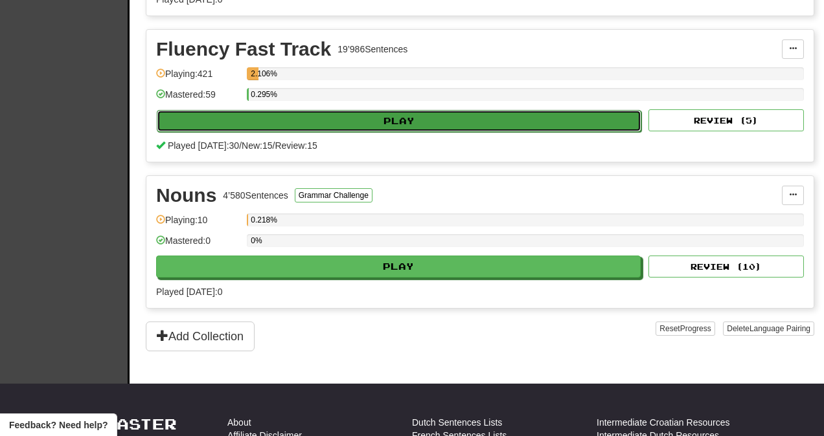
select select "**"
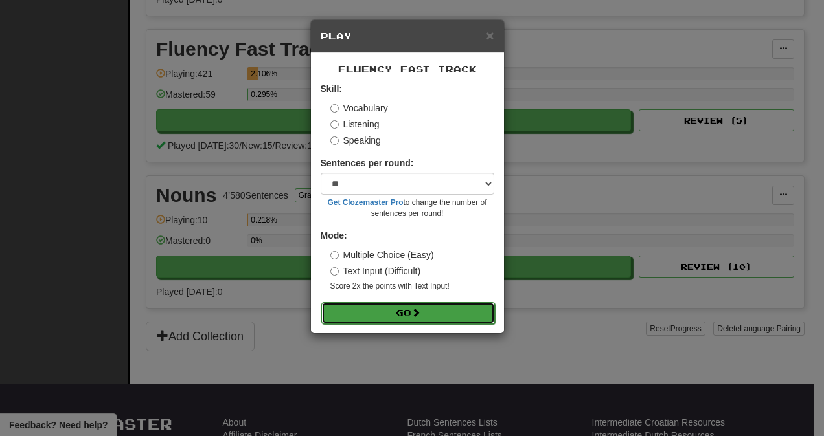
click at [403, 309] on button "Go" at bounding box center [408, 313] width 174 height 22
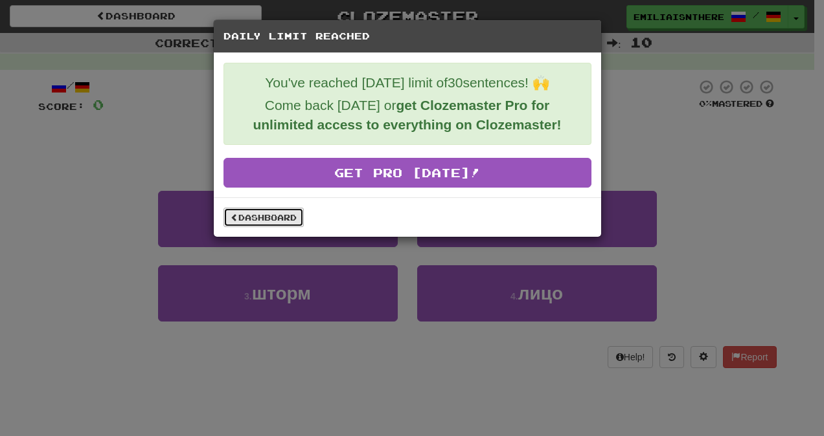
click at [255, 218] on link "Dashboard" at bounding box center [263, 217] width 80 height 19
